Goal: Task Accomplishment & Management: Manage account settings

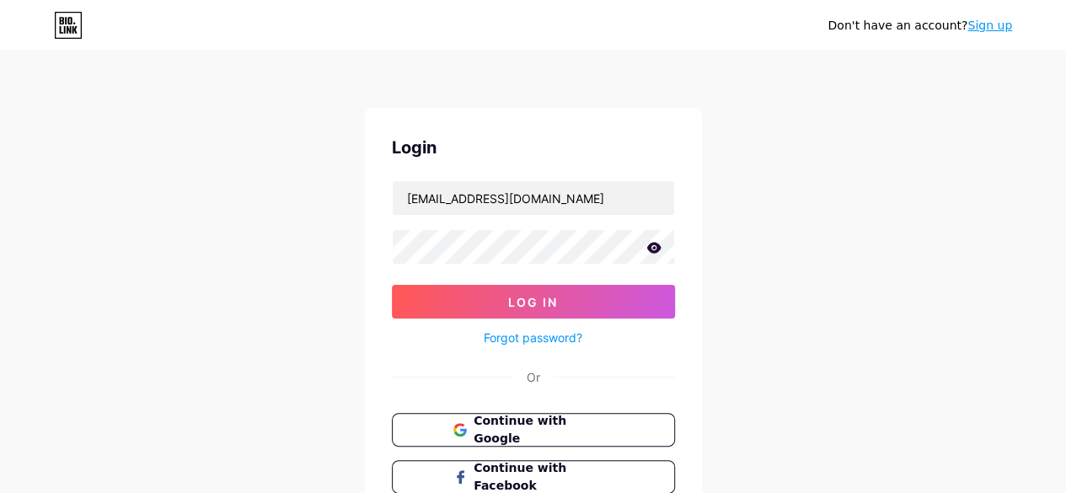
click at [654, 250] on icon at bounding box center [653, 247] width 14 height 11
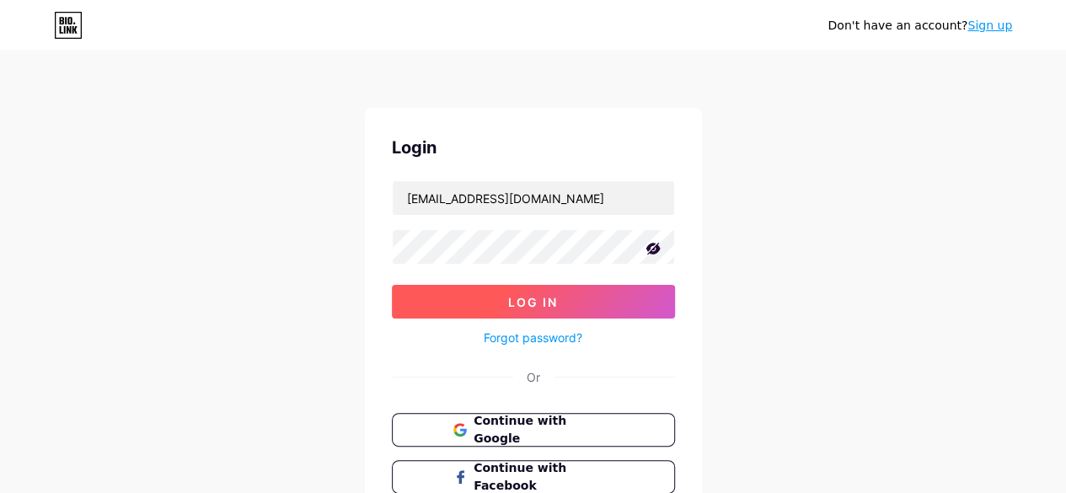
click at [531, 301] on span "Log In" at bounding box center [533, 302] width 50 height 14
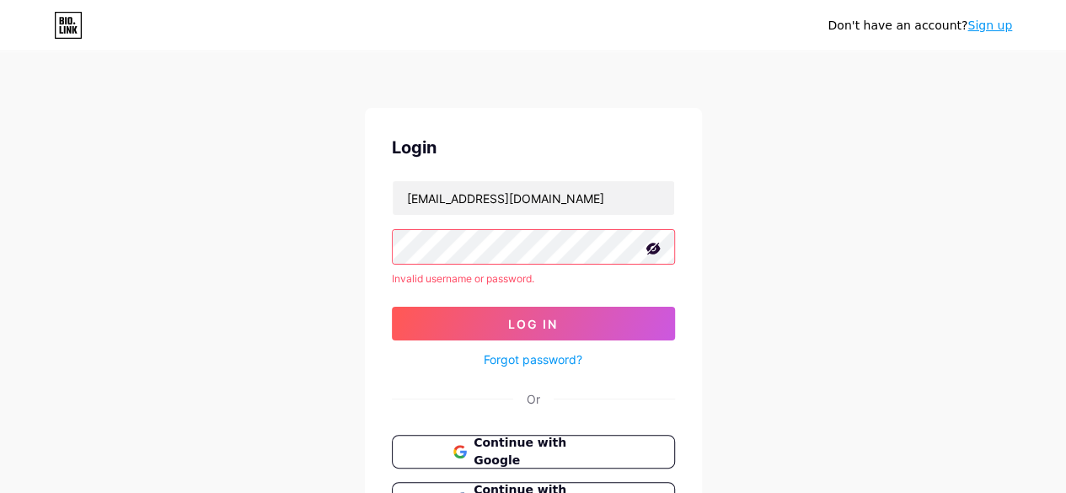
click at [989, 29] on link "Sign up" at bounding box center [989, 25] width 45 height 13
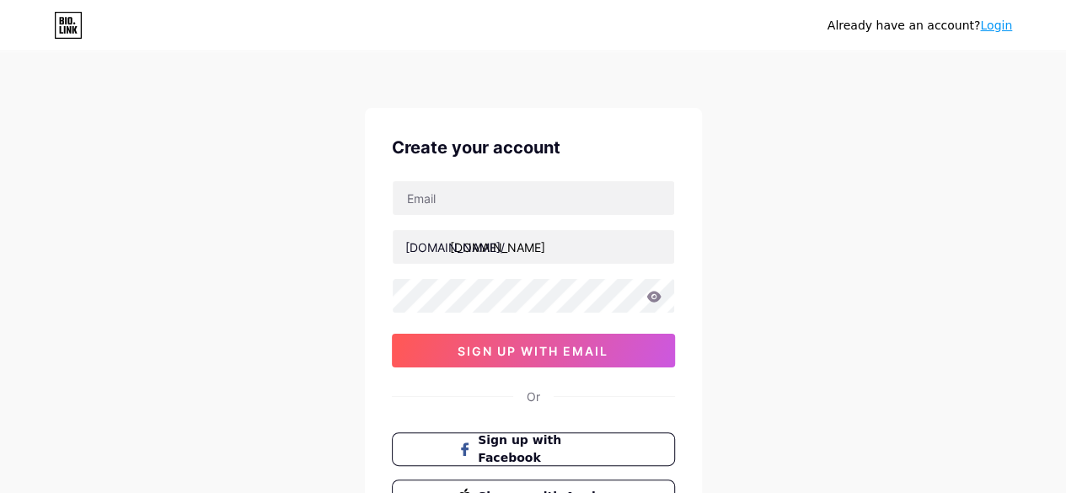
type input "[EMAIL_ADDRESS][DOMAIN_NAME]"
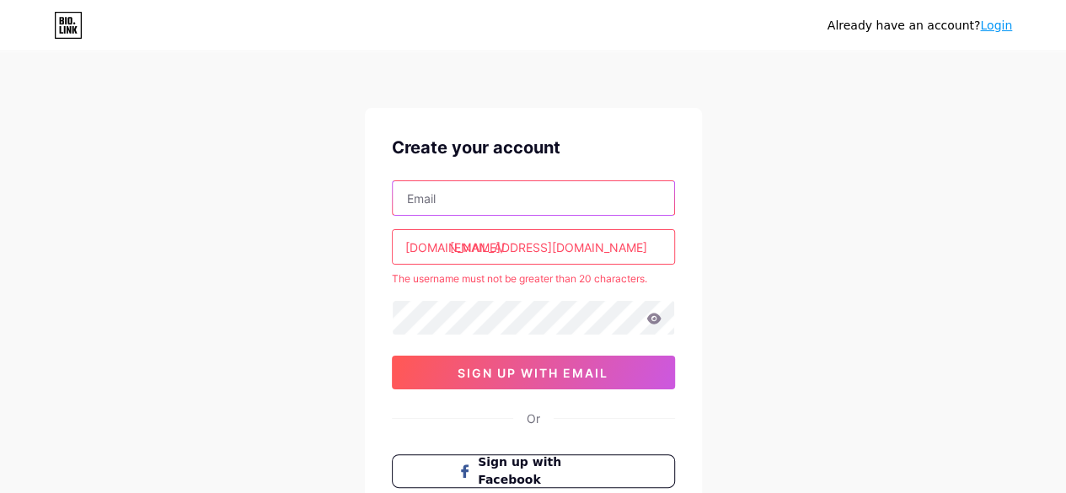
click at [429, 205] on input "text" at bounding box center [533, 198] width 281 height 34
type input "[EMAIL_ADDRESS][DOMAIN_NAME]"
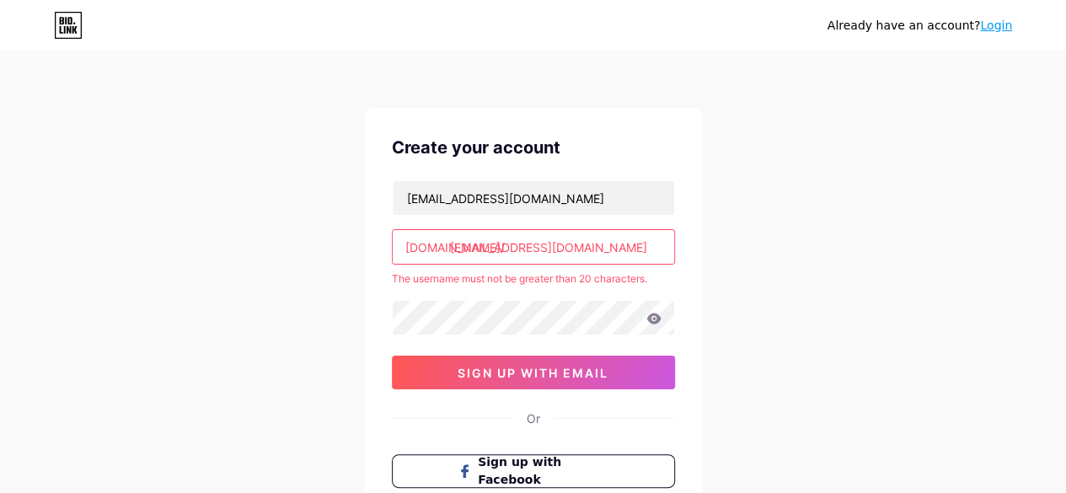
click at [458, 254] on input "[EMAIL_ADDRESS][DOMAIN_NAME]" at bounding box center [533, 247] width 281 height 34
click at [647, 316] on icon at bounding box center [653, 318] width 14 height 11
click at [652, 319] on icon at bounding box center [653, 318] width 14 height 11
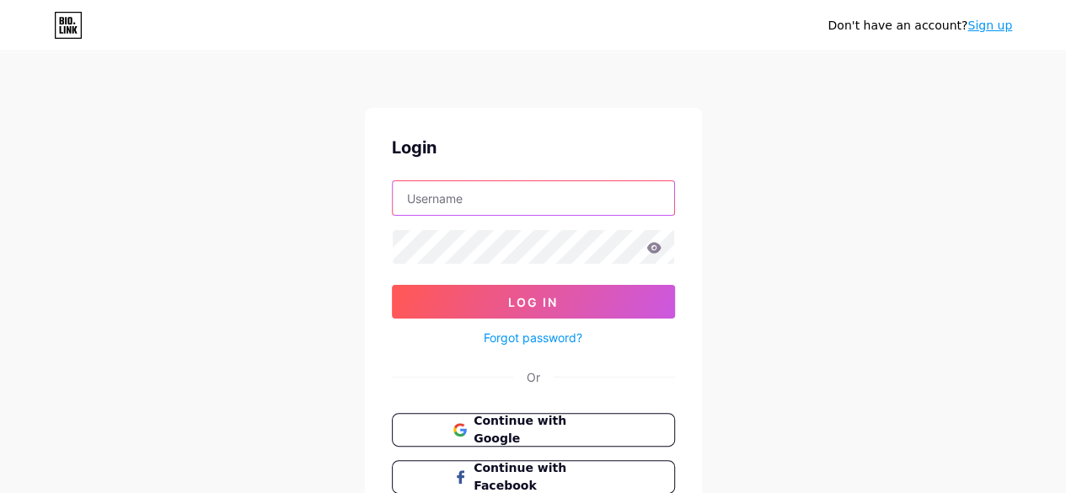
type input "[EMAIL_ADDRESS][DOMAIN_NAME]"
